Goal: Navigation & Orientation: Find specific page/section

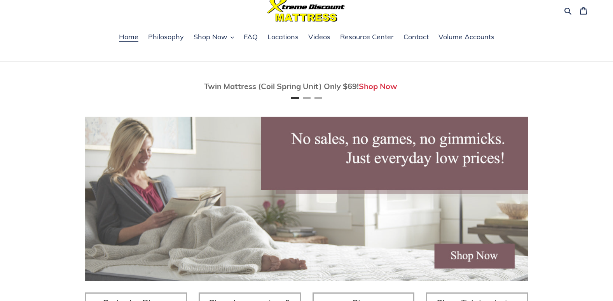
scroll to position [31, 0]
click at [284, 37] on span "Locations" at bounding box center [282, 36] width 31 height 9
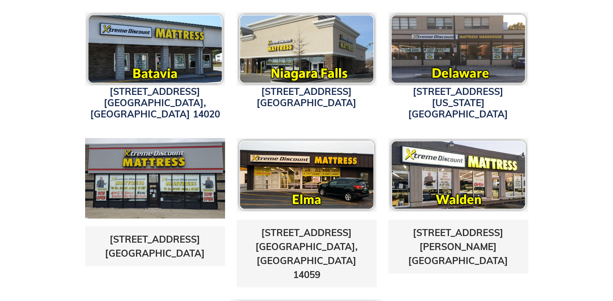
scroll to position [279, 0]
click at [454, 52] on img at bounding box center [458, 49] width 140 height 74
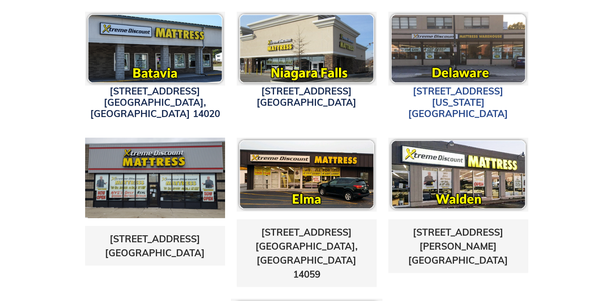
click at [448, 94] on link "3514 Delaware Ave. Buffalo, NY 14217" at bounding box center [458, 102] width 100 height 34
